Goal: Find contact information: Find contact information

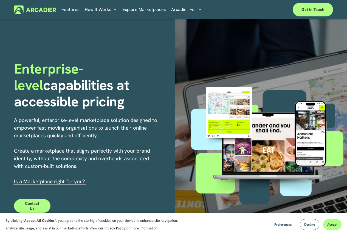
click at [127, 9] on link "Explore Marketplaces" at bounding box center [144, 9] width 44 height 8
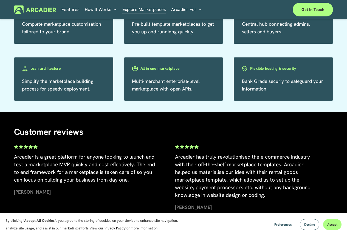
scroll to position [1014, 0]
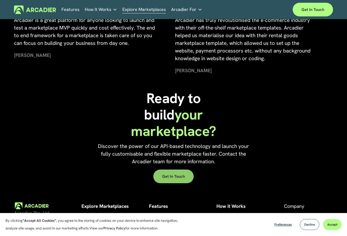
click at [179, 184] on link "Get in touch" at bounding box center [173, 177] width 40 height 14
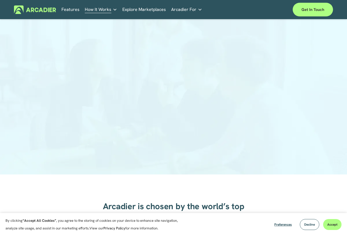
scroll to position [55, 0]
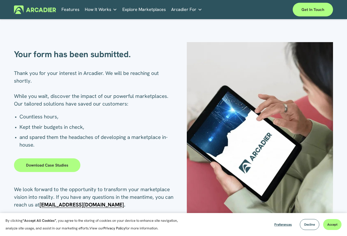
click at [57, 162] on link "Download case studies" at bounding box center [47, 166] width 66 height 14
